Goal: Register for event/course

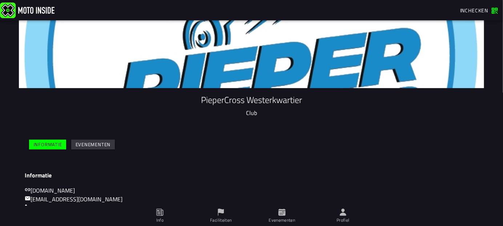
click at [0, 0] on slot "Informatie" at bounding box center [0, 0] width 0 height 0
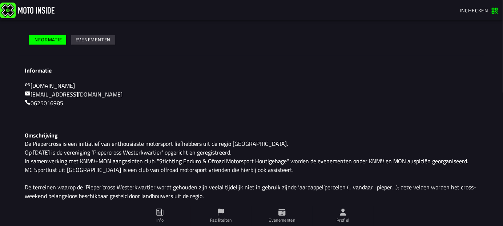
click at [283, 213] on icon at bounding box center [281, 212] width 7 height 7
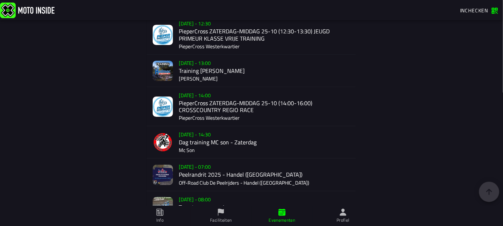
scroll to position [802, 0]
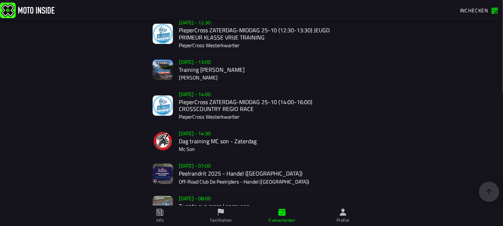
click at [205, 109] on div "Sa 25 Oct - 14:00 PieperCross ZATERDAG-MIDDAG 25-10 (14:00-16:00) CROSSCOUNTRY …" at bounding box center [265, 105] width 172 height 39
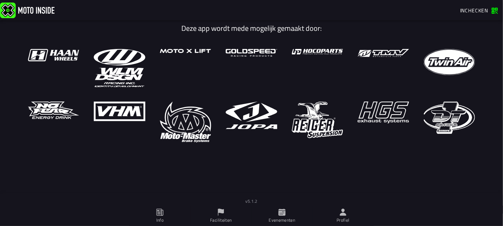
click at [281, 212] on icon at bounding box center [281, 212] width 7 height 7
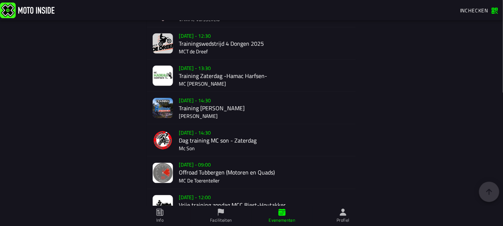
scroll to position [397, 0]
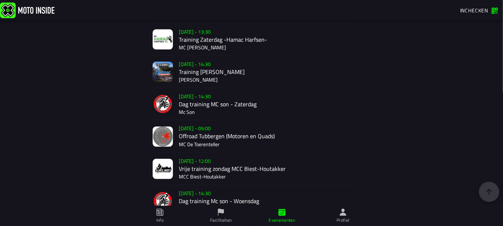
click at [185, 135] on div "Su 19 Oct - 09:00 Offroad Tubbergen (Motoren en Quads) MC De Toerenteller" at bounding box center [265, 137] width 172 height 32
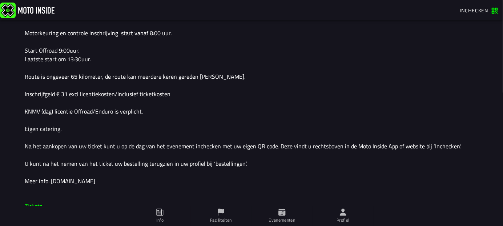
scroll to position [215, 0]
